Goal: Task Accomplishment & Management: Manage account settings

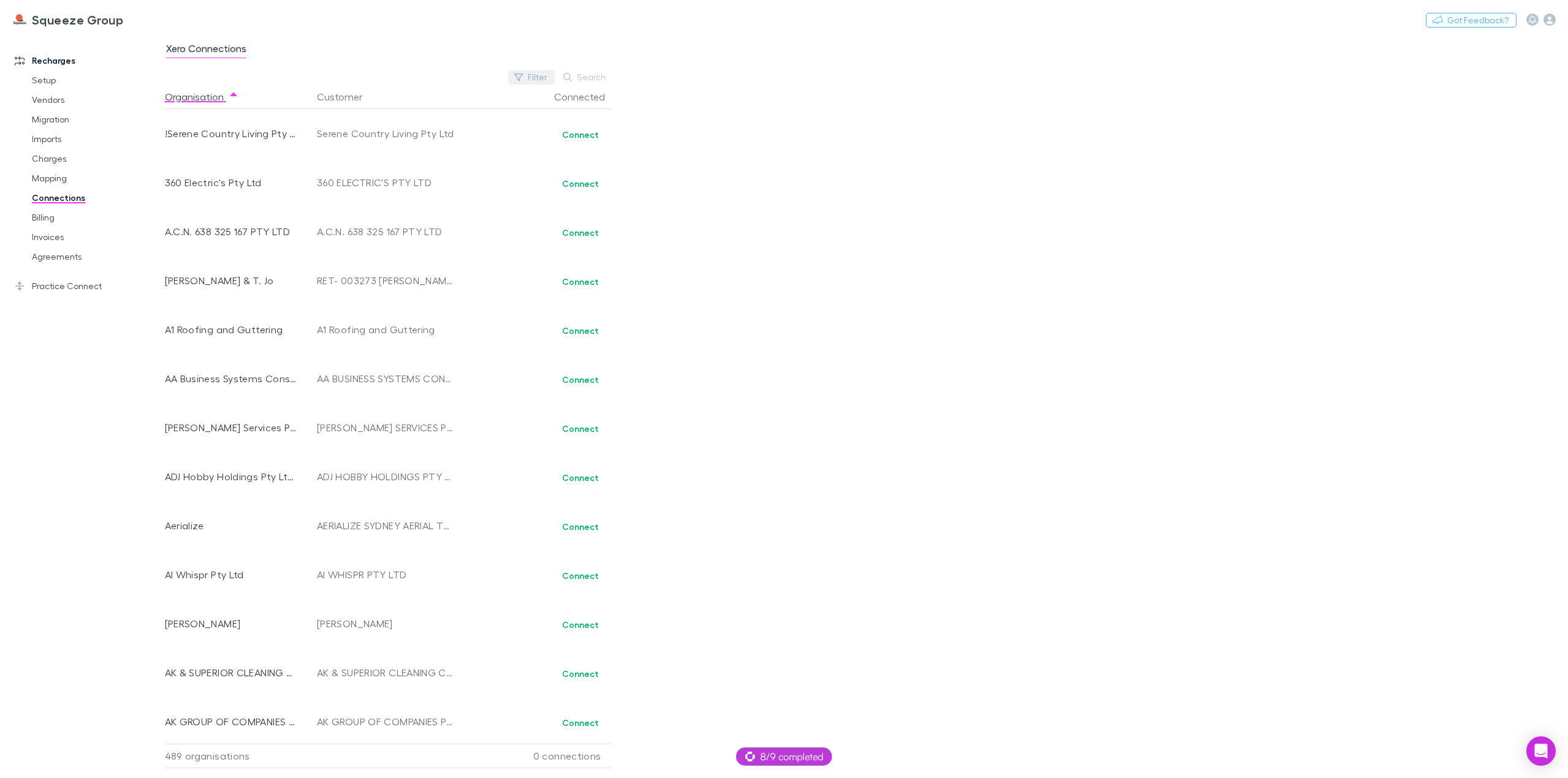
click at [545, 78] on button "Filter" at bounding box center [532, 77] width 47 height 15
click at [414, 166] on div "Connected No" at bounding box center [449, 145] width 213 height 54
click at [407, 155] on li "No" at bounding box center [449, 157] width 213 height 19
click at [878, 158] on div at bounding box center [784, 389] width 1568 height 778
click at [172, 15] on button "Switch company" at bounding box center [176, 19] width 81 height 15
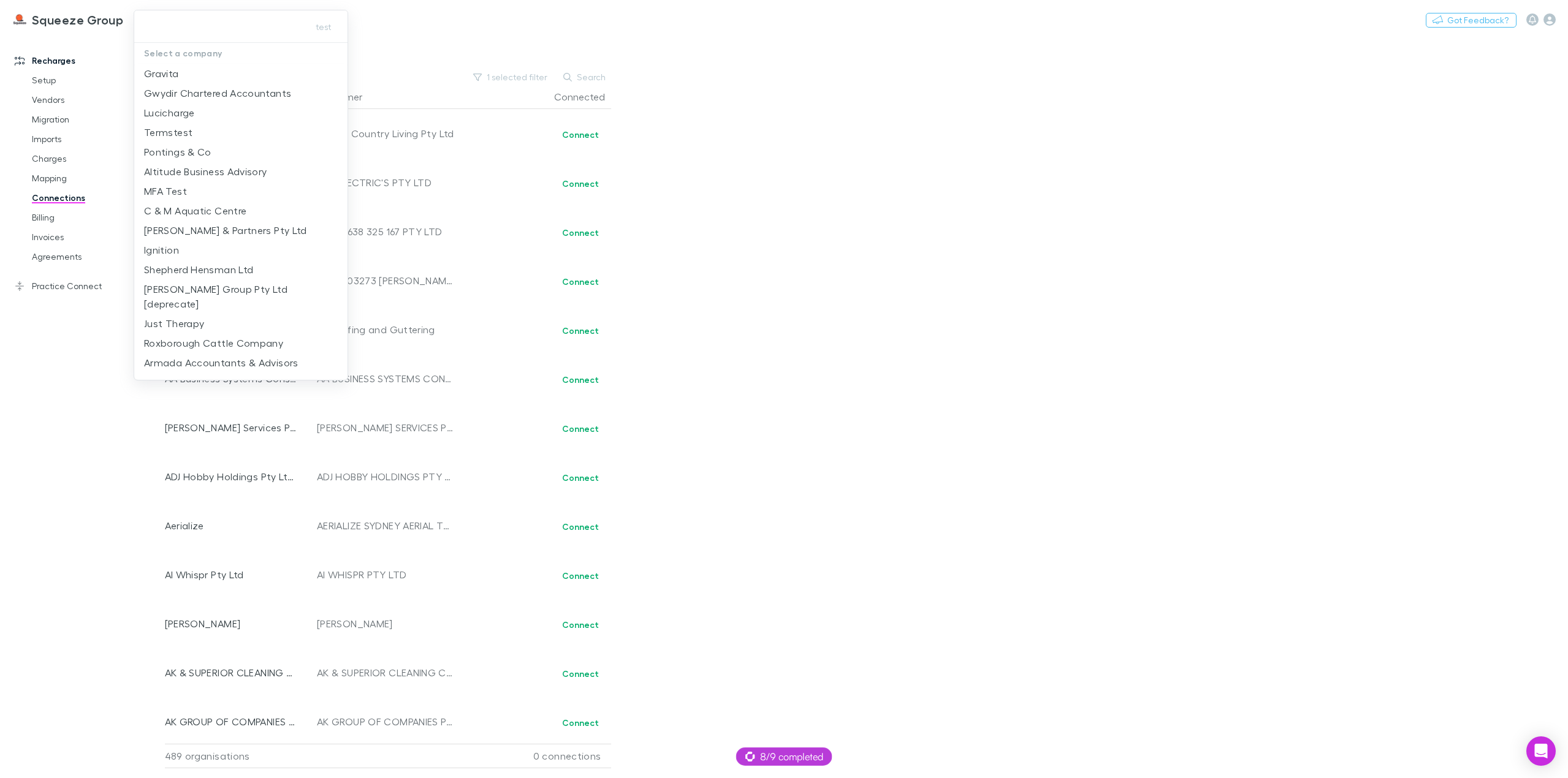
type input "**********"
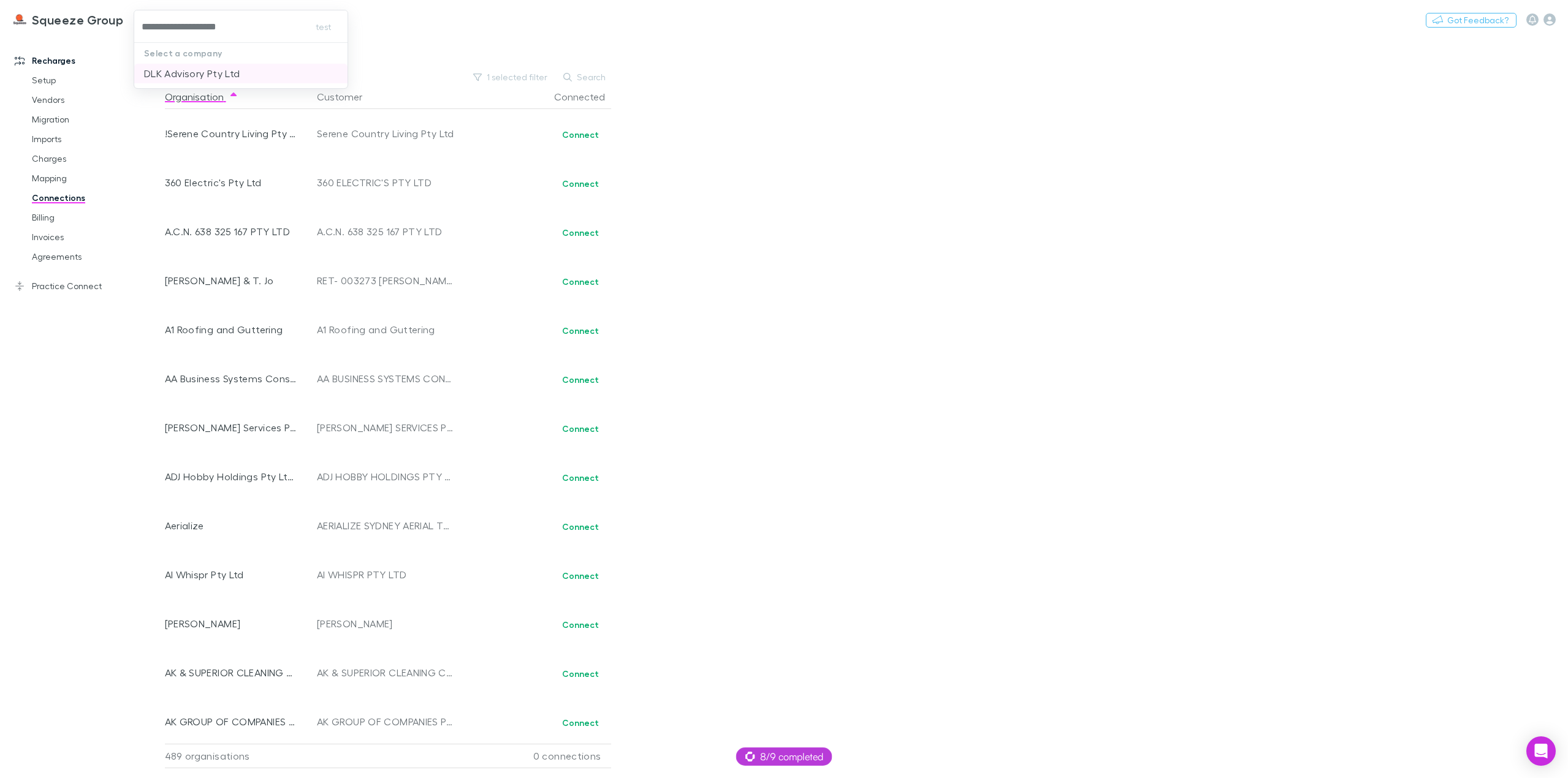
click at [219, 80] on p "DLK Advisory Pty Ltd" at bounding box center [192, 74] width 95 height 15
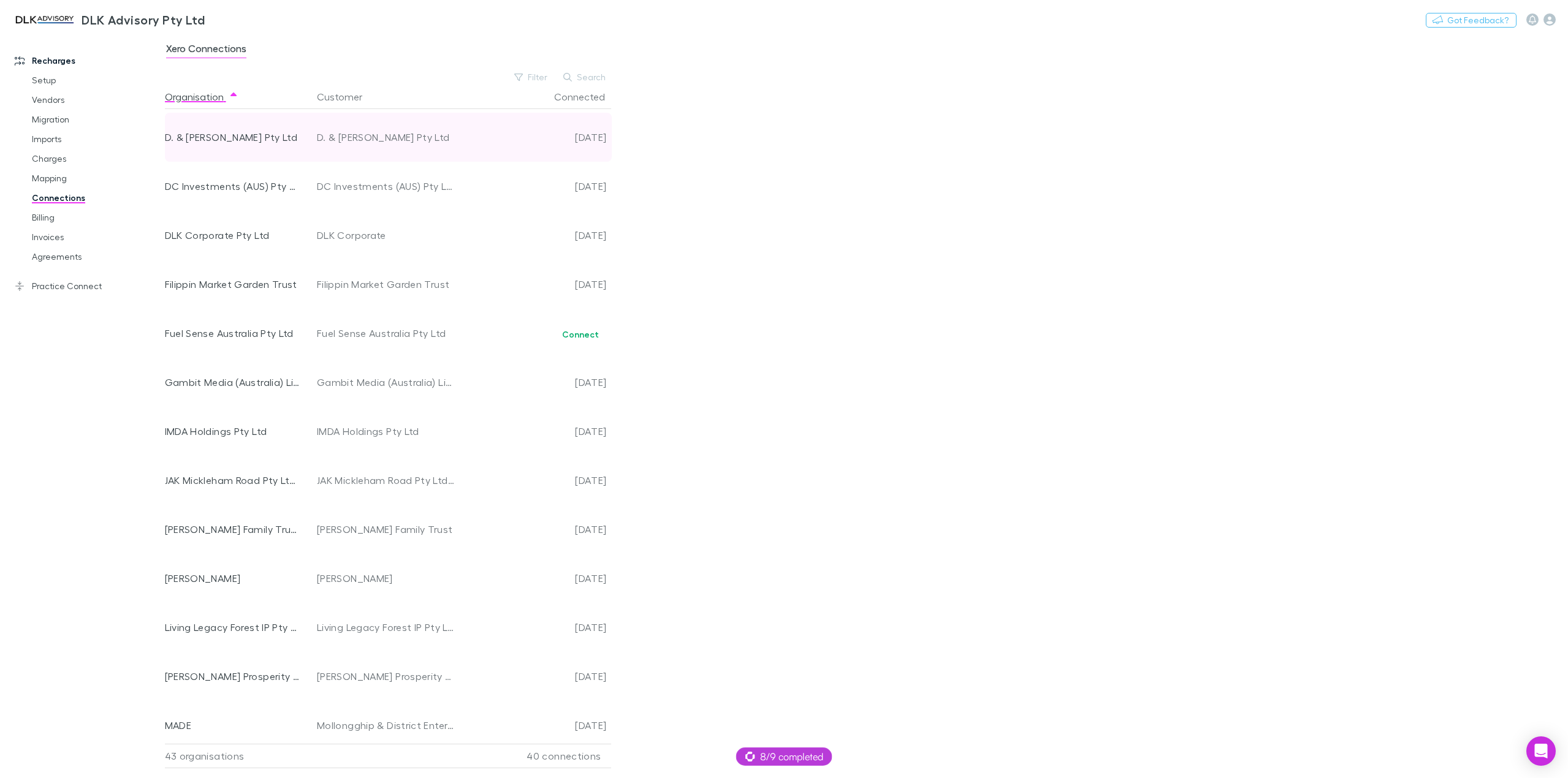
scroll to position [613, 0]
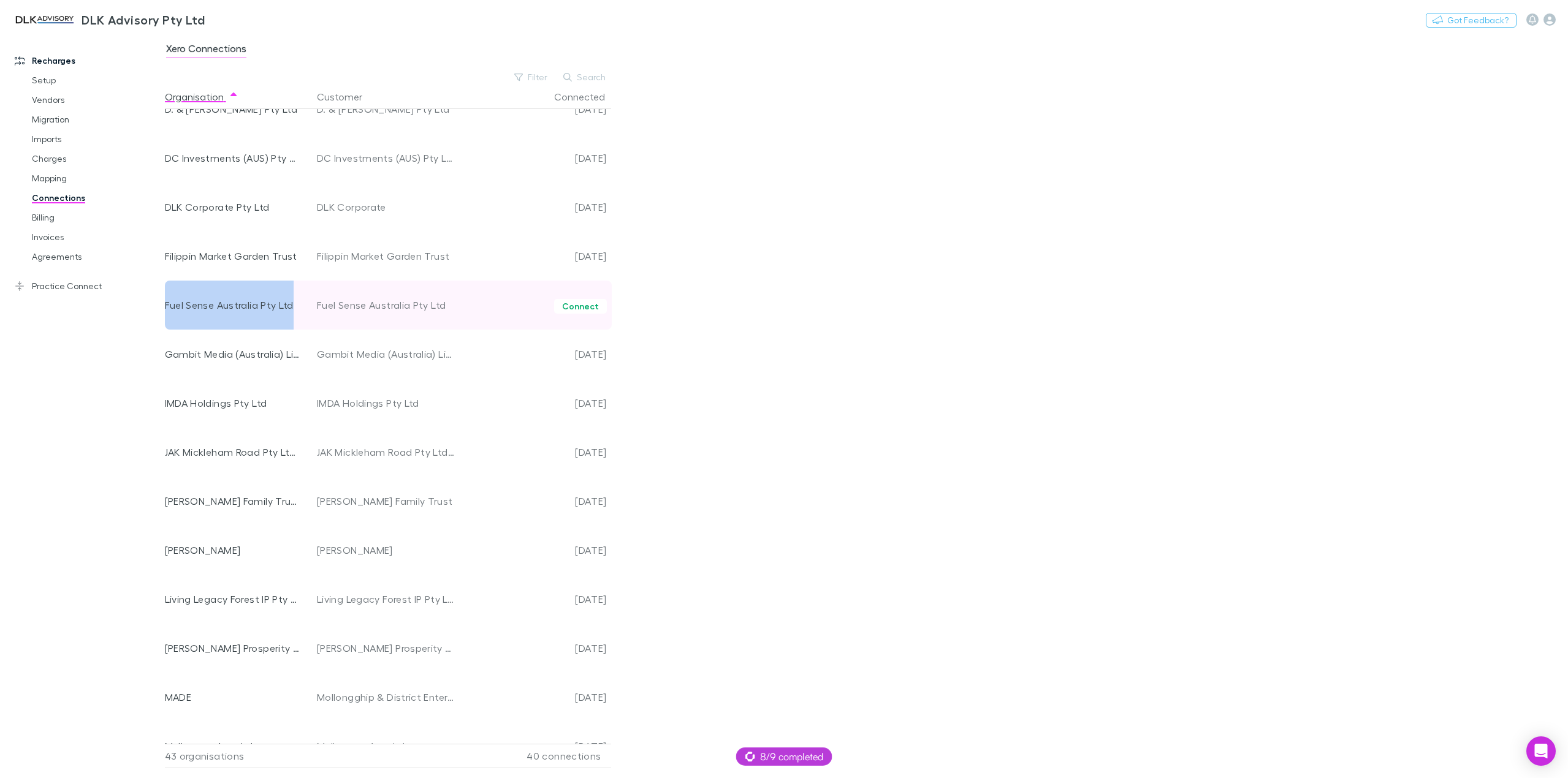
drag, startPoint x: 166, startPoint y: 303, endPoint x: 291, endPoint y: 309, distance: 125.1
click at [291, 309] on div "Fuel Sense Australia Pty Ltd" at bounding box center [233, 305] width 136 height 49
copy div "Fuel Sense Australia Pty Ltd"
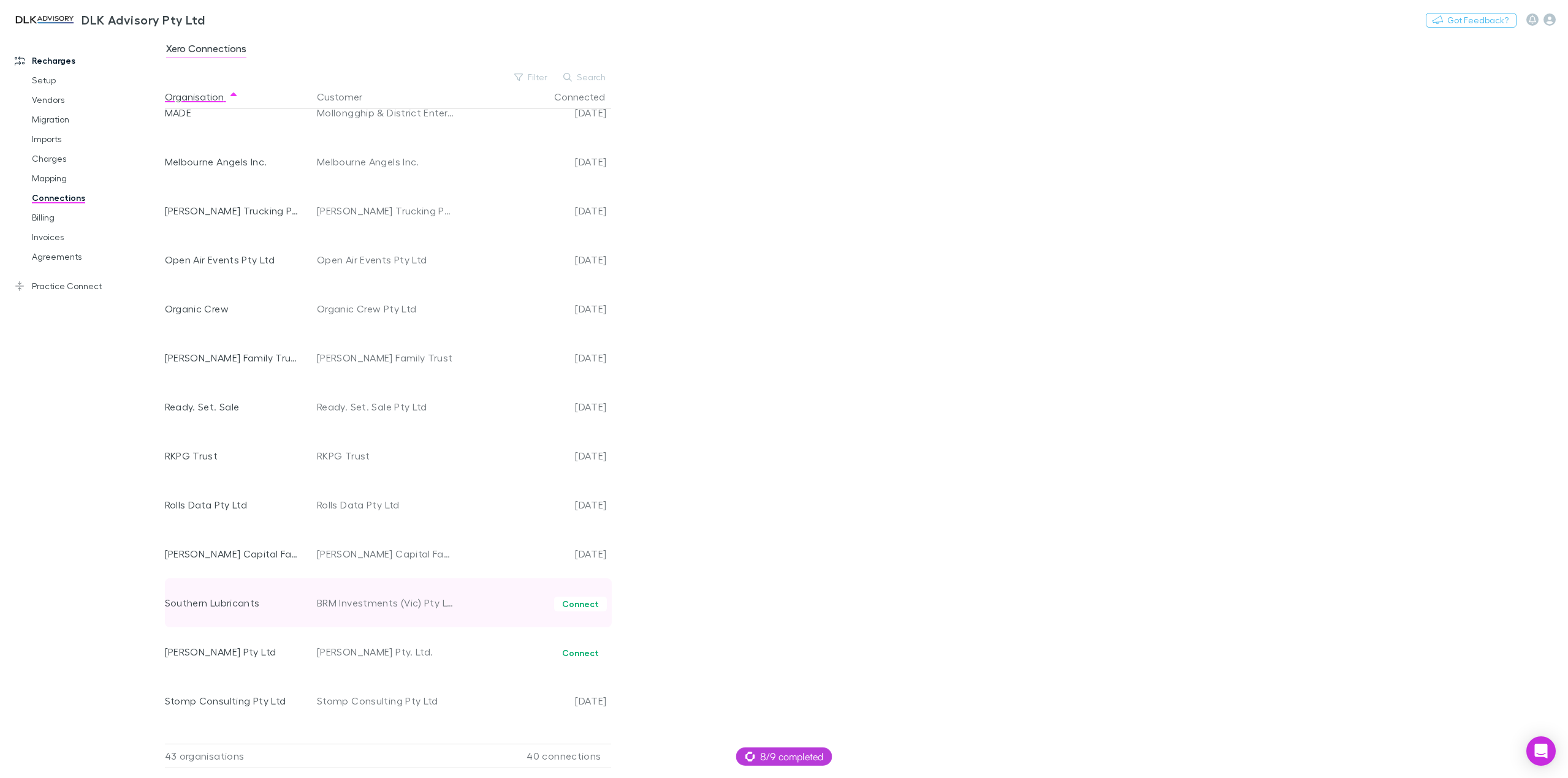
scroll to position [1287, 0]
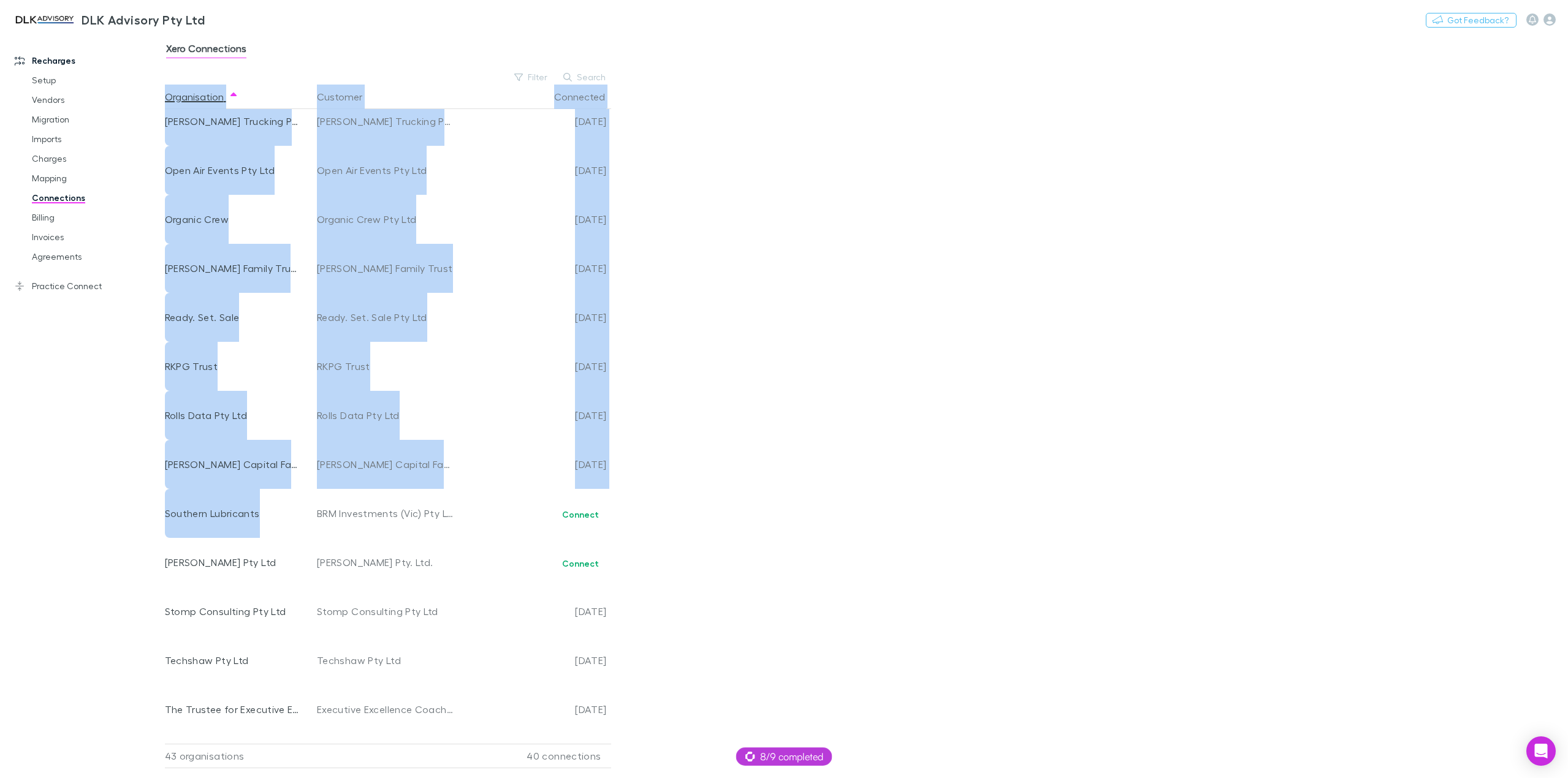
drag, startPoint x: 264, startPoint y: 512, endPoint x: 162, endPoint y: 513, distance: 102.0
click at [162, 513] on div "Recharges Setup Vendors Migration Imports Charges Mapping Connections Billing I…" at bounding box center [784, 406] width 1568 height 744
click at [175, 515] on div "Southern Lubricants" at bounding box center [233, 513] width 136 height 49
click at [194, 514] on div "Southern Lubricants" at bounding box center [233, 513] width 136 height 49
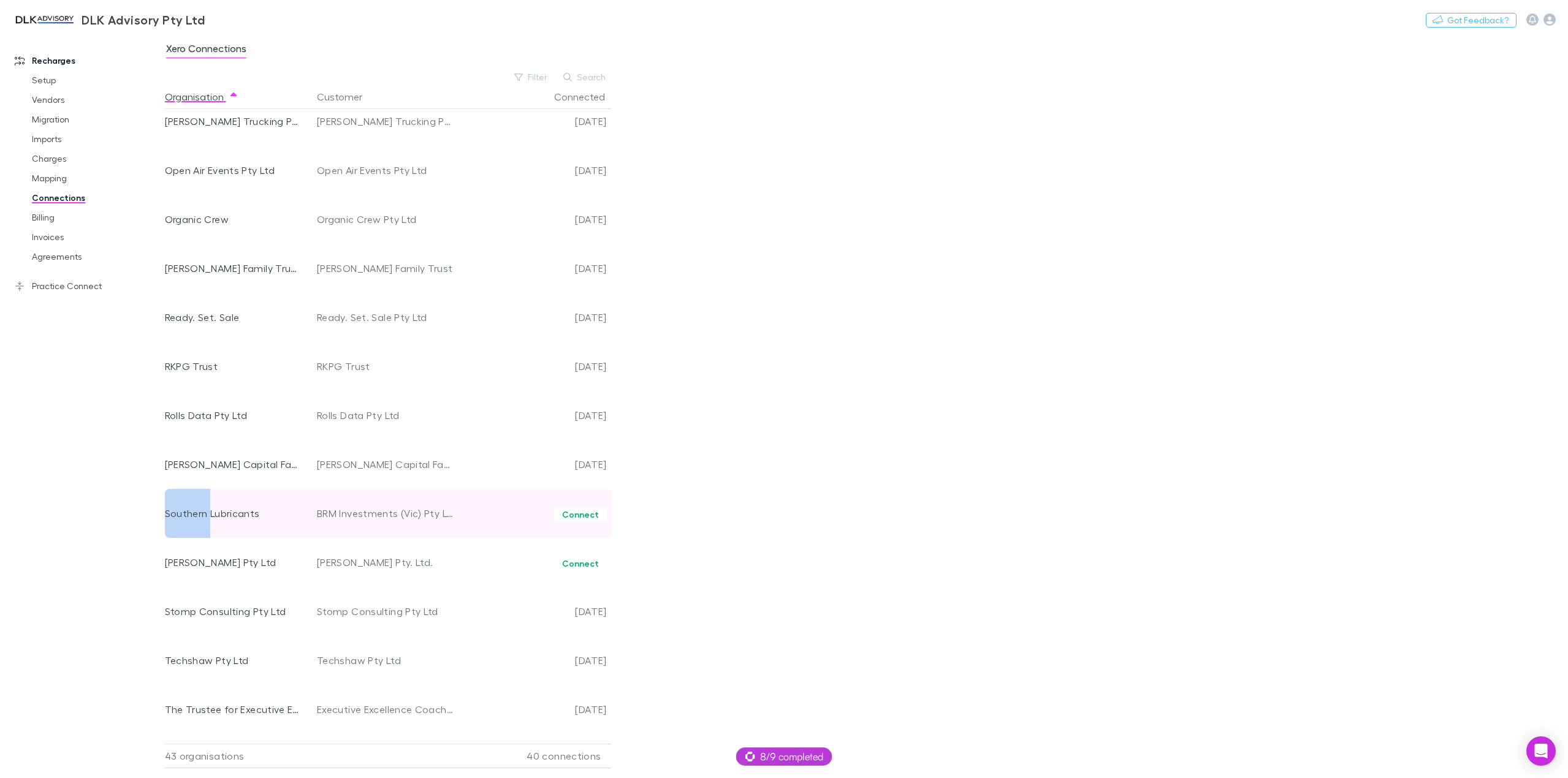
click at [194, 514] on div "Southern Lubricants" at bounding box center [233, 513] width 136 height 49
click at [259, 514] on div "Southern Lubricants" at bounding box center [233, 513] width 136 height 49
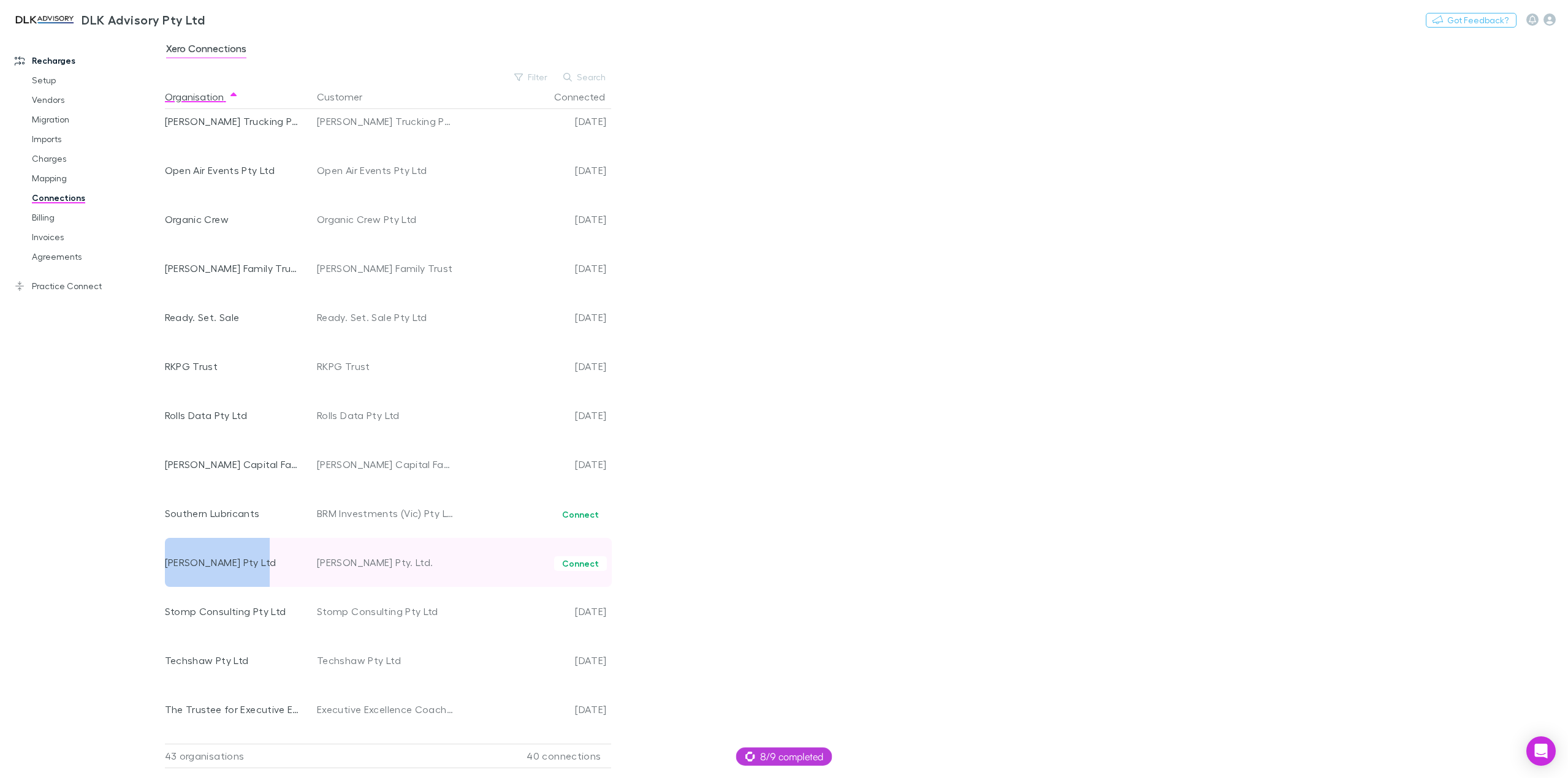
drag, startPoint x: 259, startPoint y: 566, endPoint x: 165, endPoint y: 567, distance: 94.0
click at [165, 567] on div "[PERSON_NAME] Pty Ltd" at bounding box center [233, 562] width 136 height 49
copy div "[PERSON_NAME] Pty Ltd"
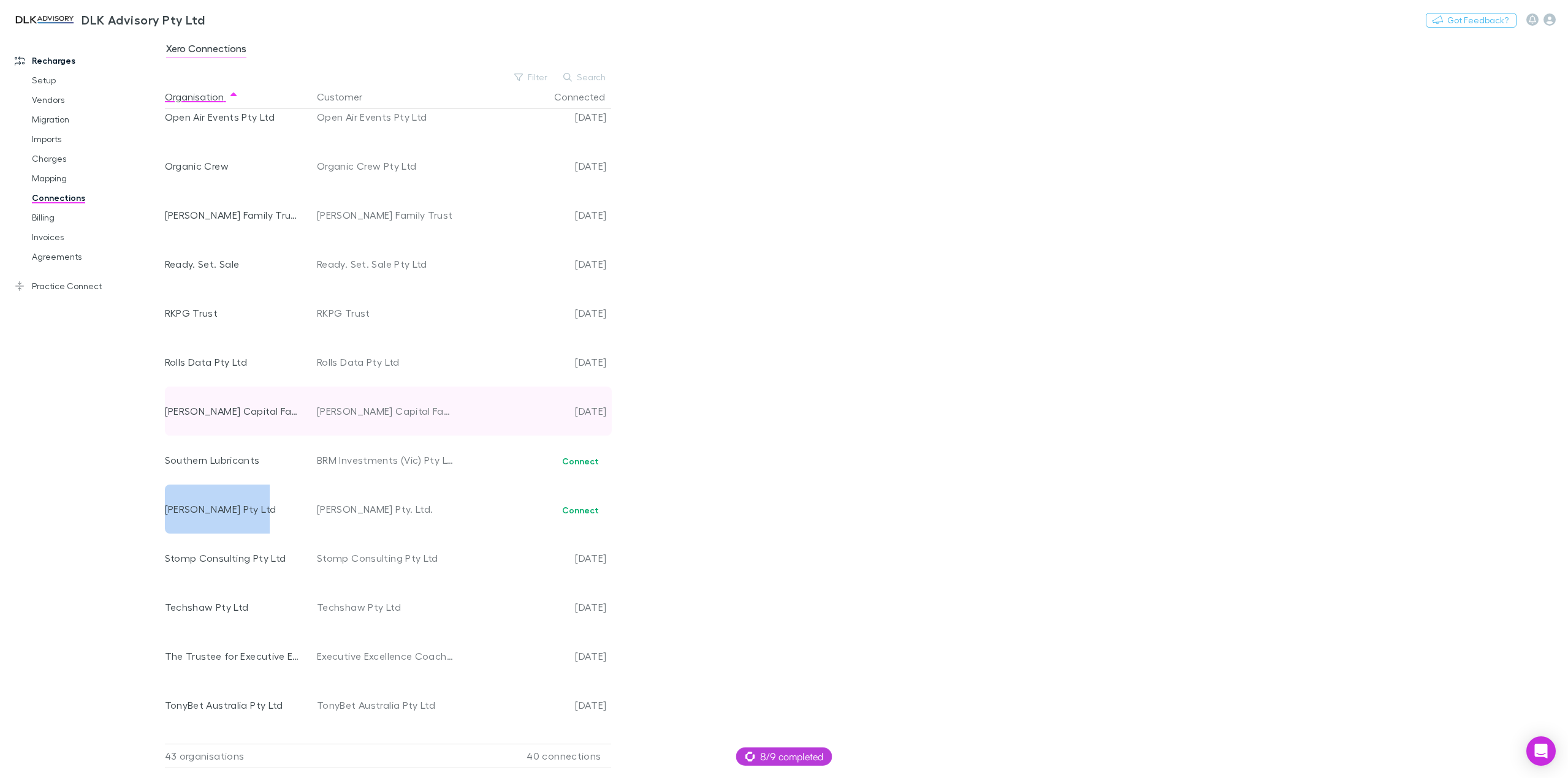
scroll to position [1474, 0]
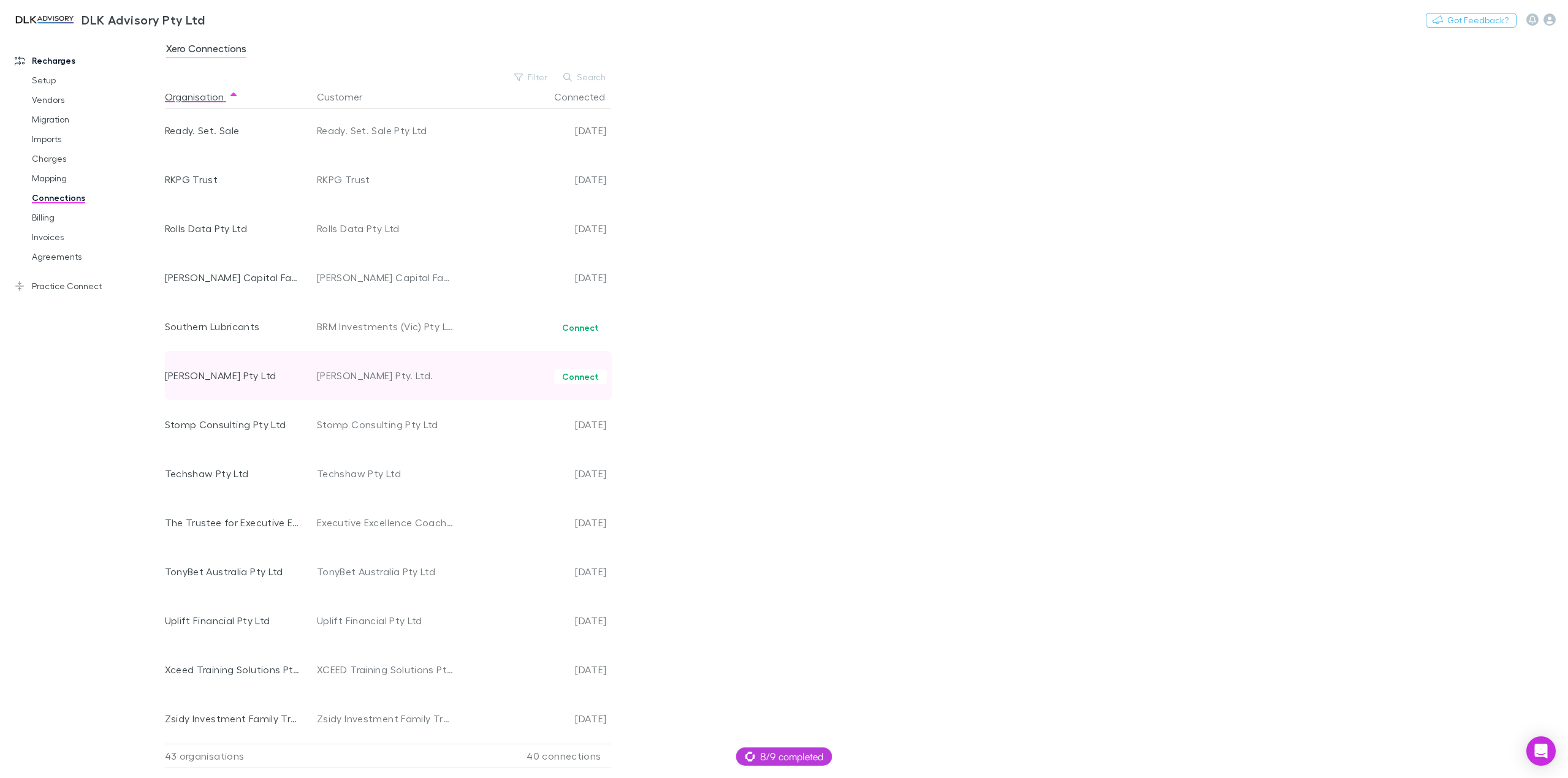
click at [429, 388] on div "[PERSON_NAME] Pty. Ltd." at bounding box center [386, 376] width 138 height 49
click at [1553, 22] on icon "button" at bounding box center [1549, 19] width 12 height 12
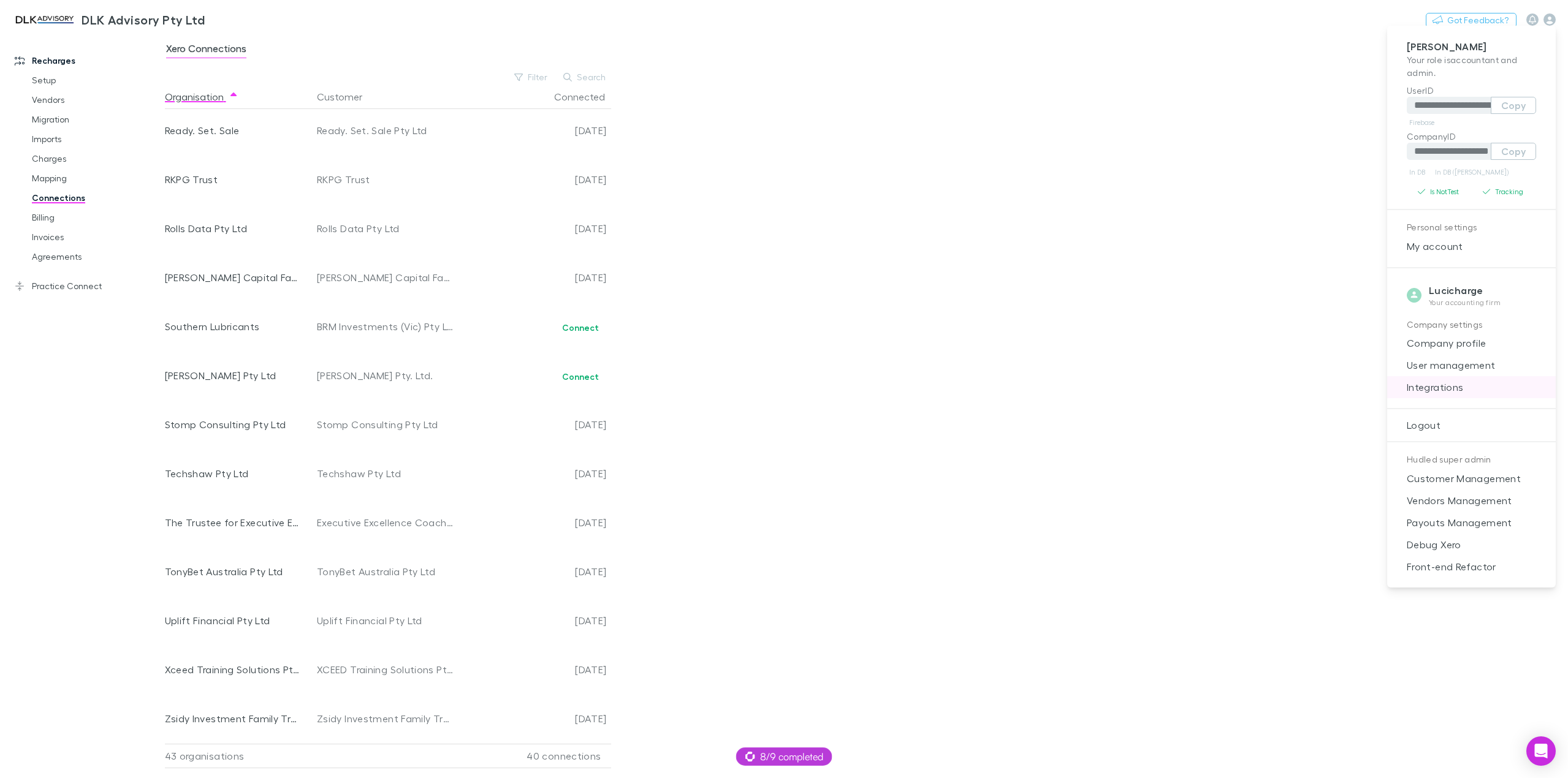
click at [1474, 384] on span "Integrations" at bounding box center [1472, 387] width 149 height 15
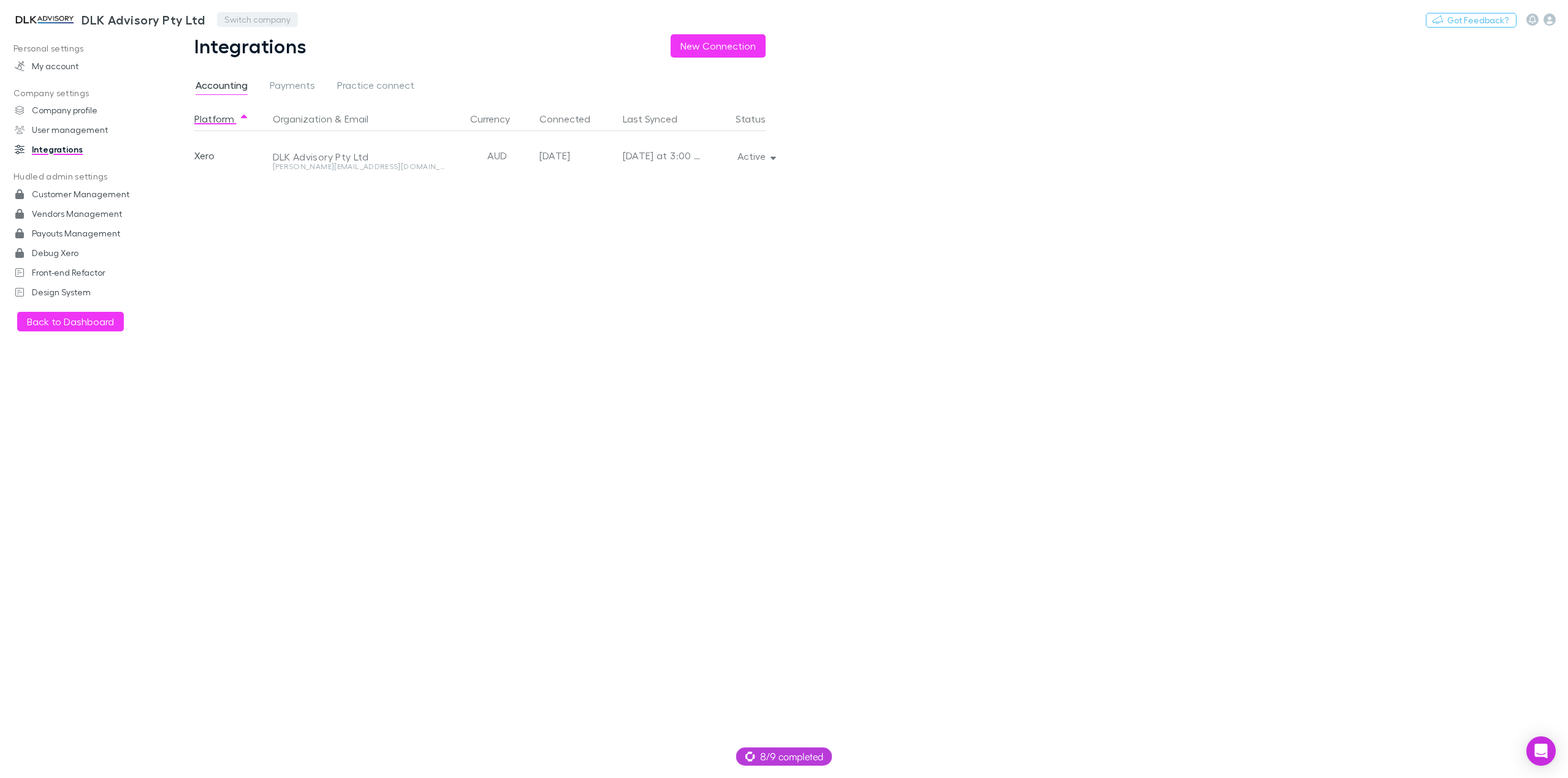
click at [258, 14] on button "Switch company" at bounding box center [258, 19] width 81 height 15
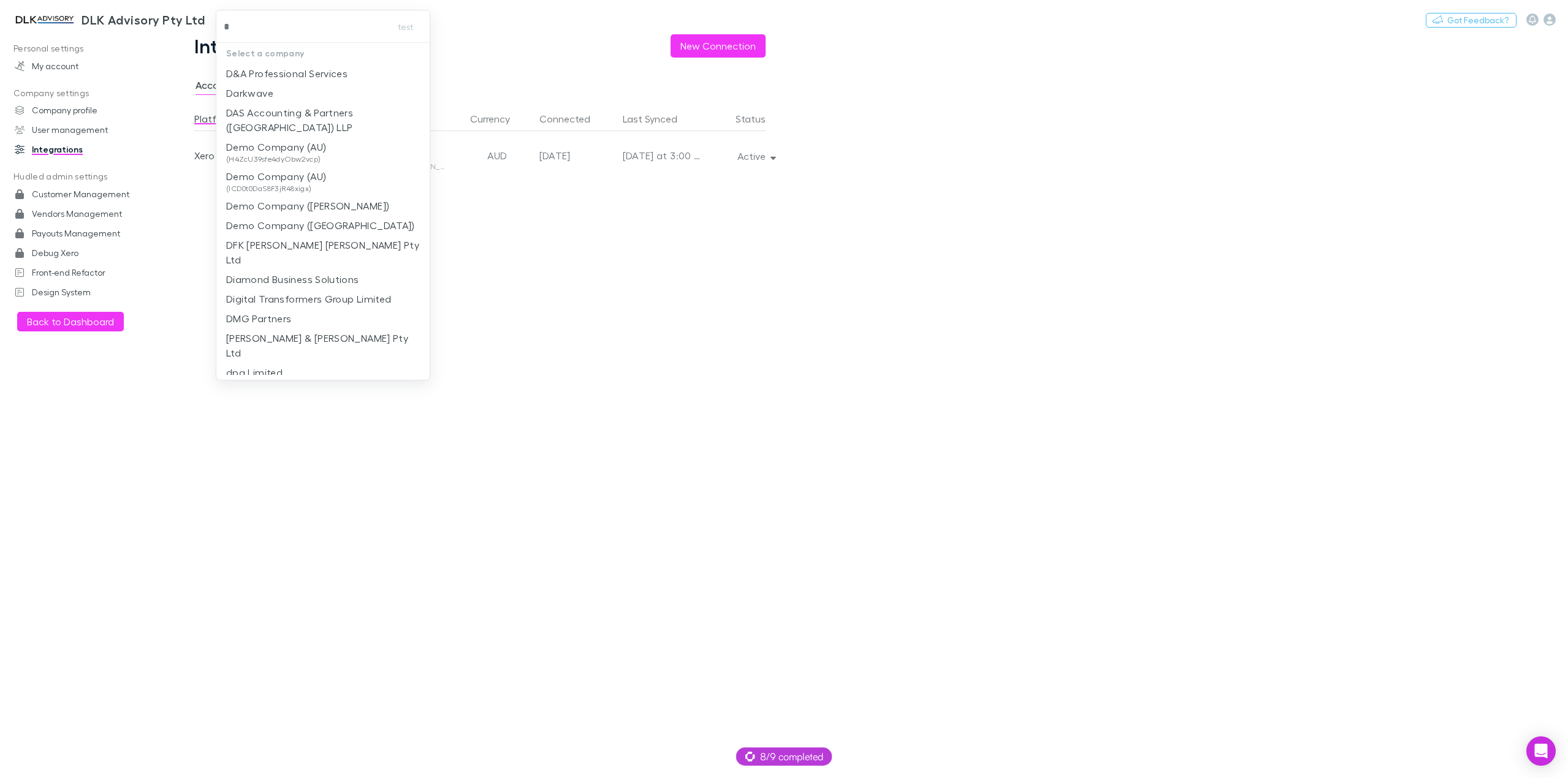
type input "*"
click at [48, 31] on div at bounding box center [784, 389] width 1568 height 778
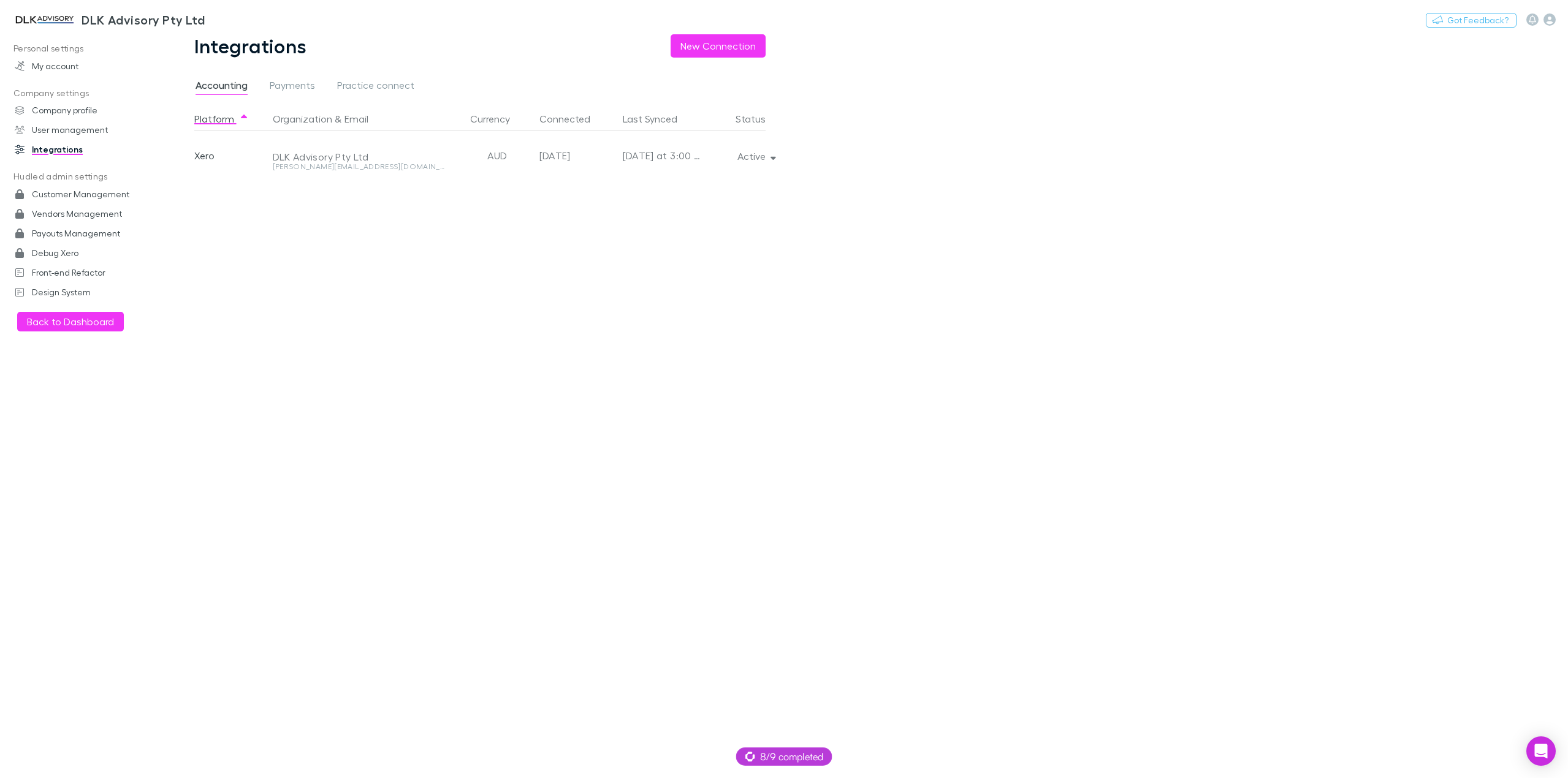
click at [53, 21] on img at bounding box center [44, 19] width 65 height 15
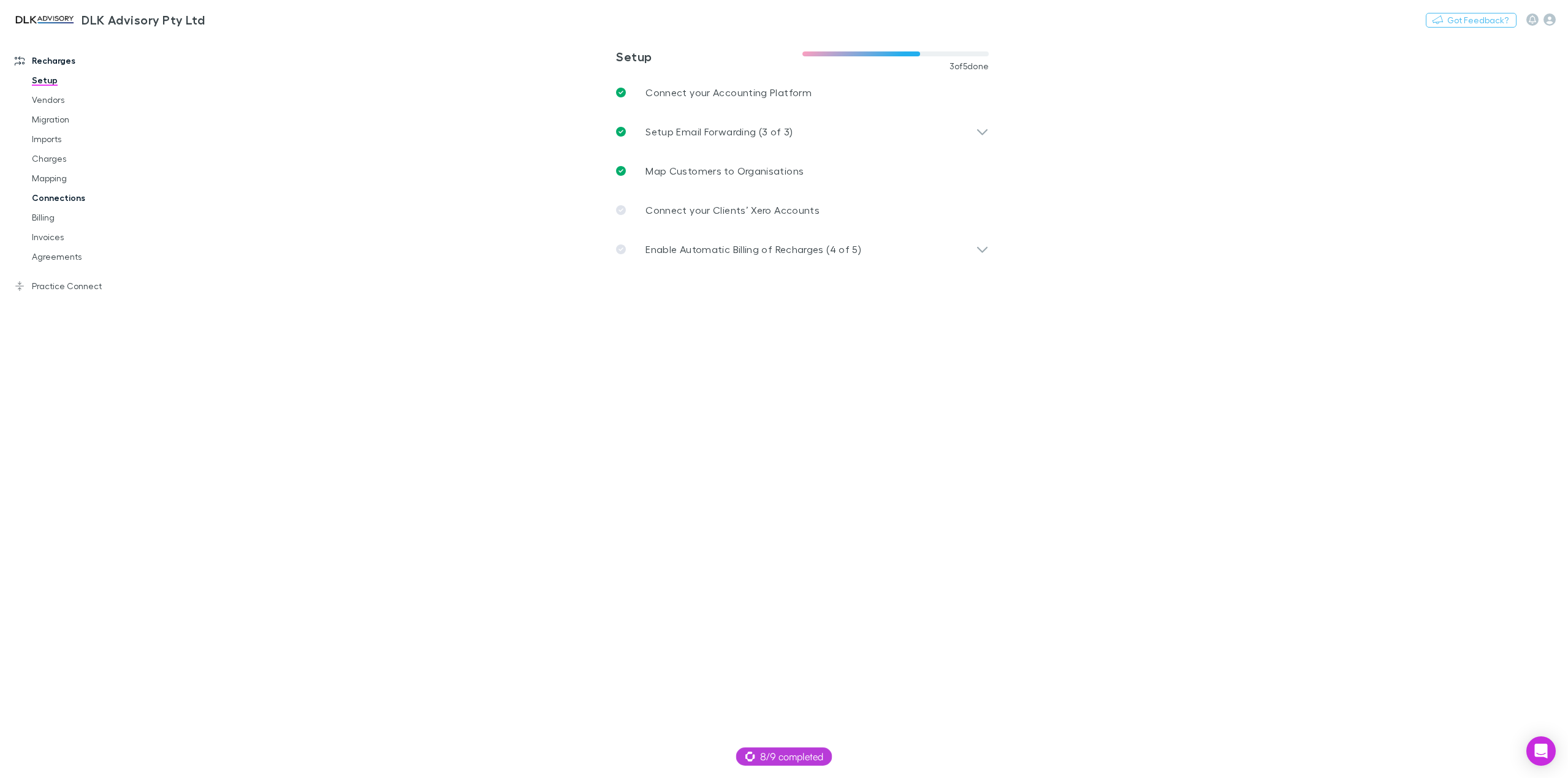
click at [49, 200] on link "Connections" at bounding box center [95, 198] width 152 height 19
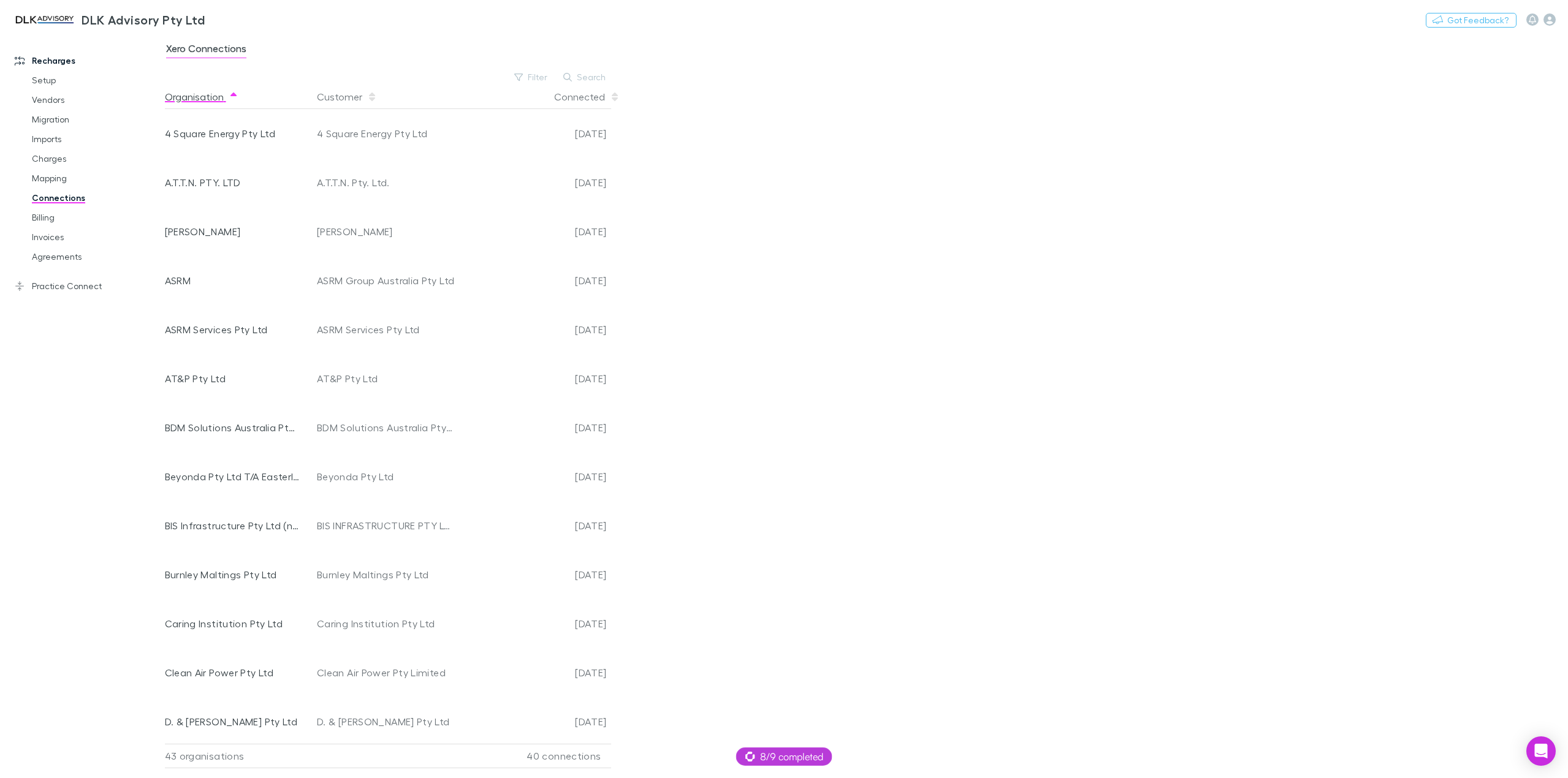
click at [232, 97] on icon "button" at bounding box center [234, 97] width 6 height 10
click at [591, 97] on button "Connected" at bounding box center [587, 97] width 65 height 24
click at [586, 95] on button "Connected" at bounding box center [587, 97] width 65 height 24
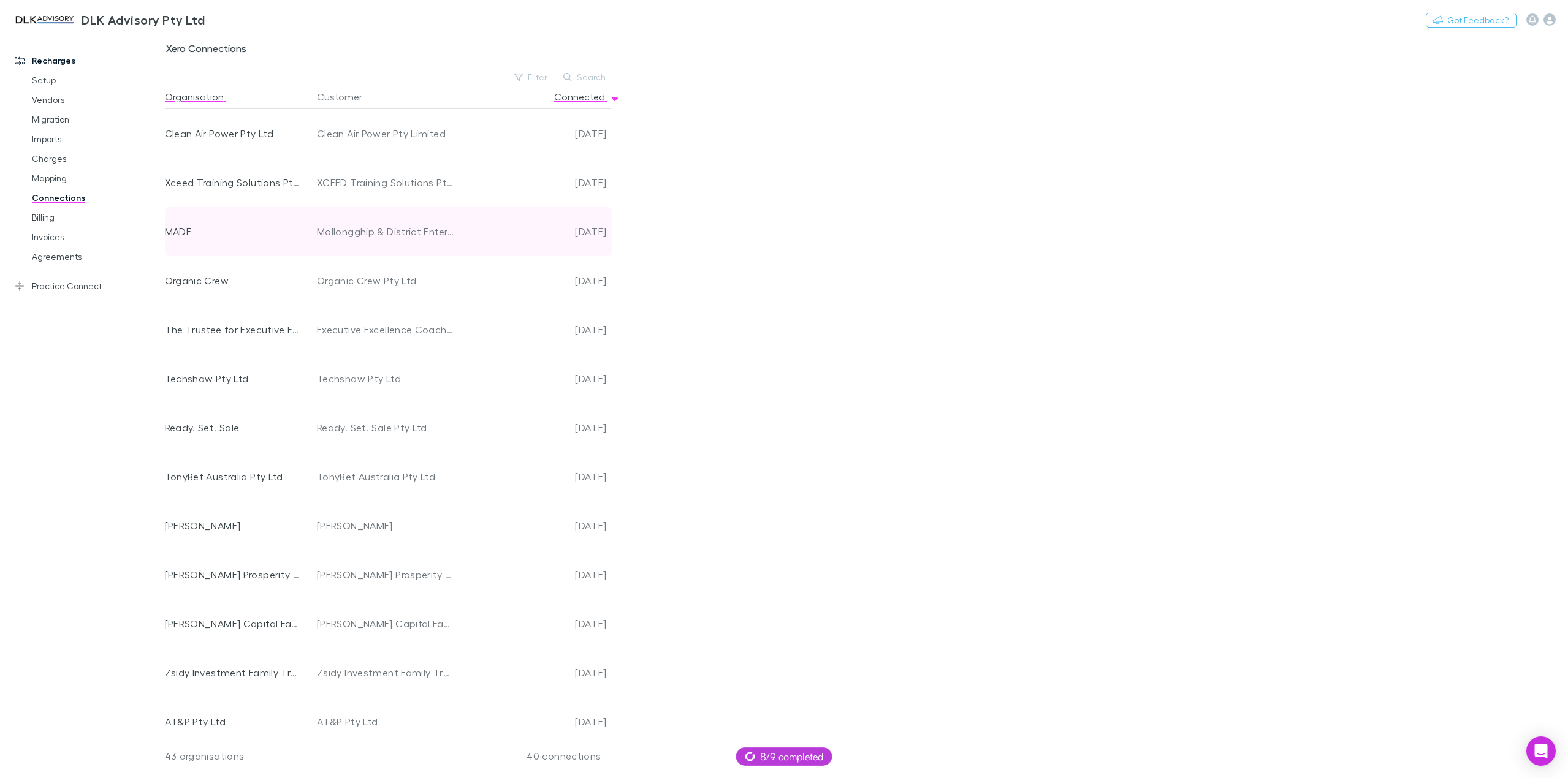
scroll to position [1474, 0]
